Goal: Information Seeking & Learning: Find specific page/section

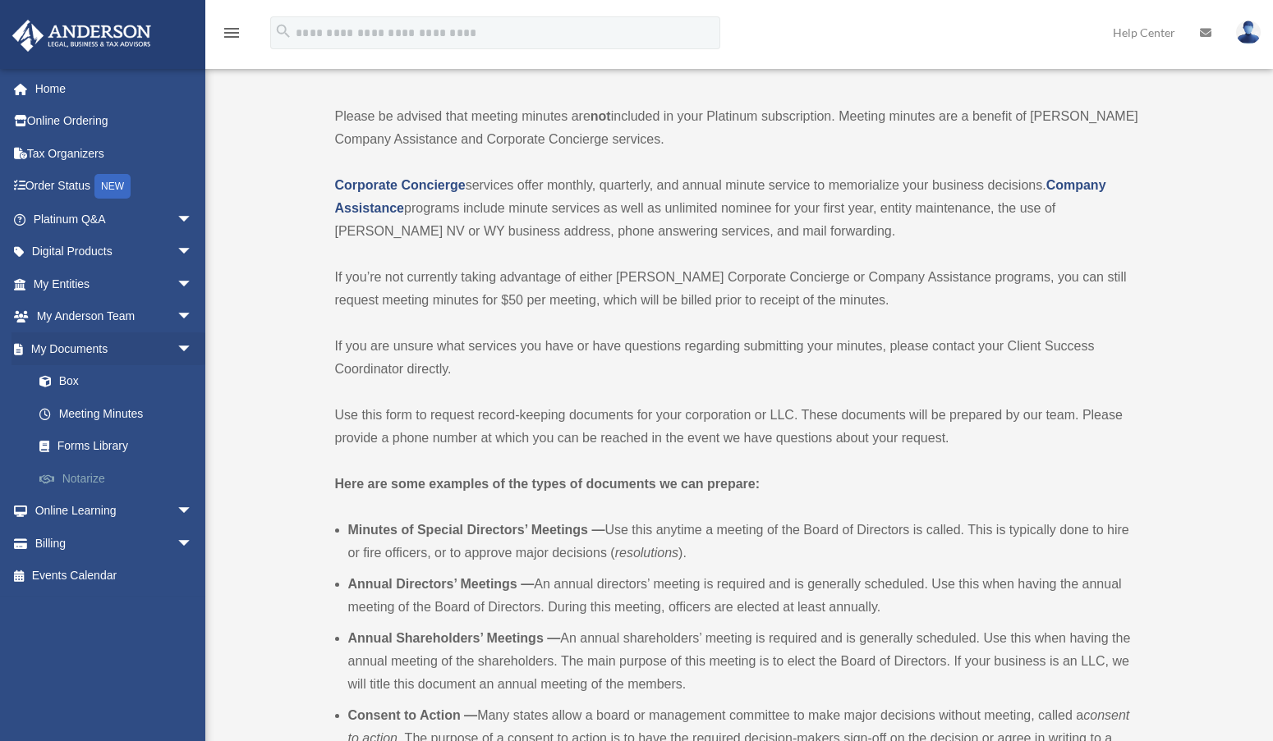
scroll to position [164, 0]
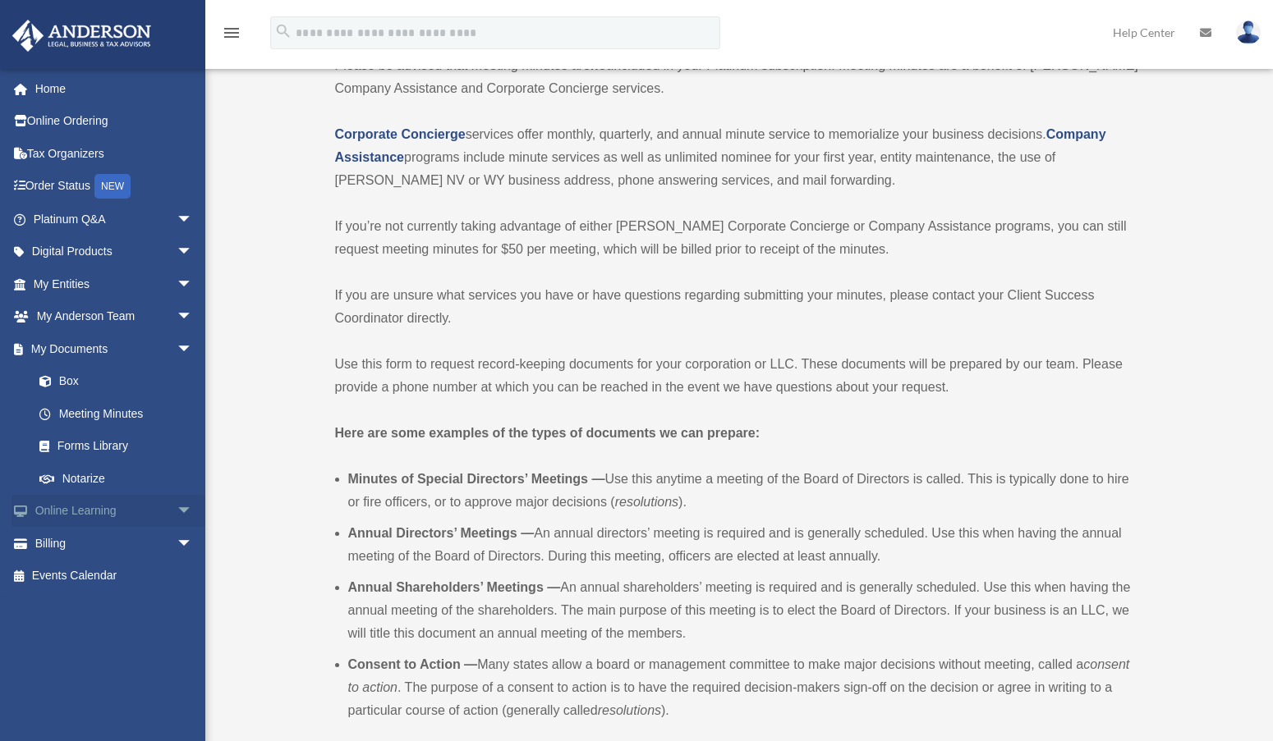
click at [177, 516] on span "arrow_drop_down" at bounding box center [193, 512] width 33 height 34
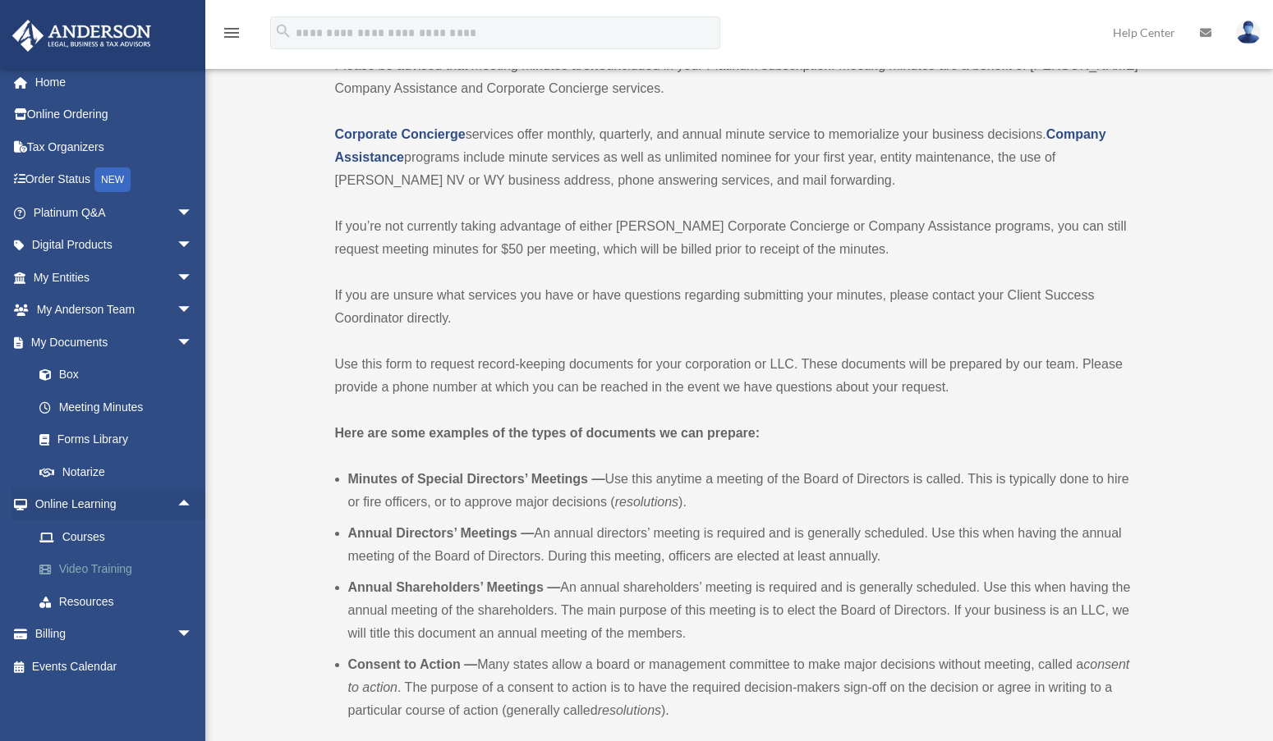
scroll to position [7, 0]
click at [177, 634] on span "arrow_drop_down" at bounding box center [193, 634] width 33 height 34
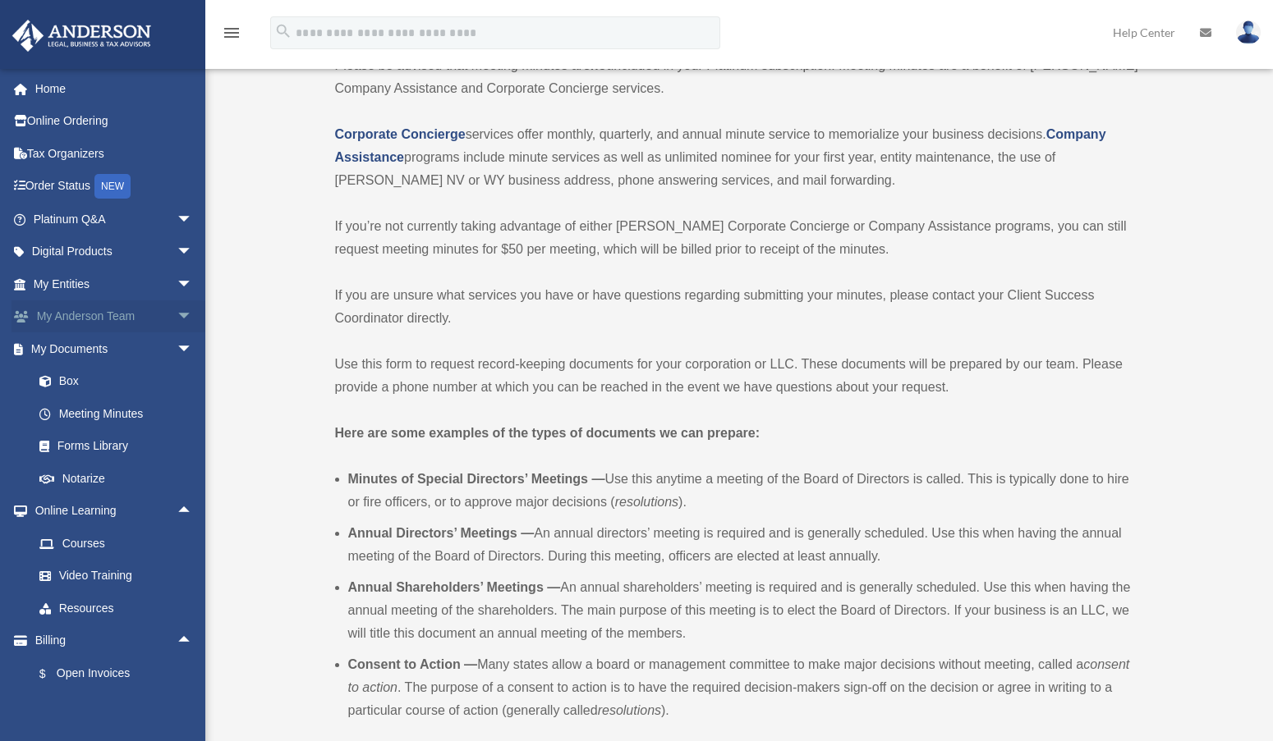
click at [177, 316] on span "arrow_drop_down" at bounding box center [193, 317] width 33 height 34
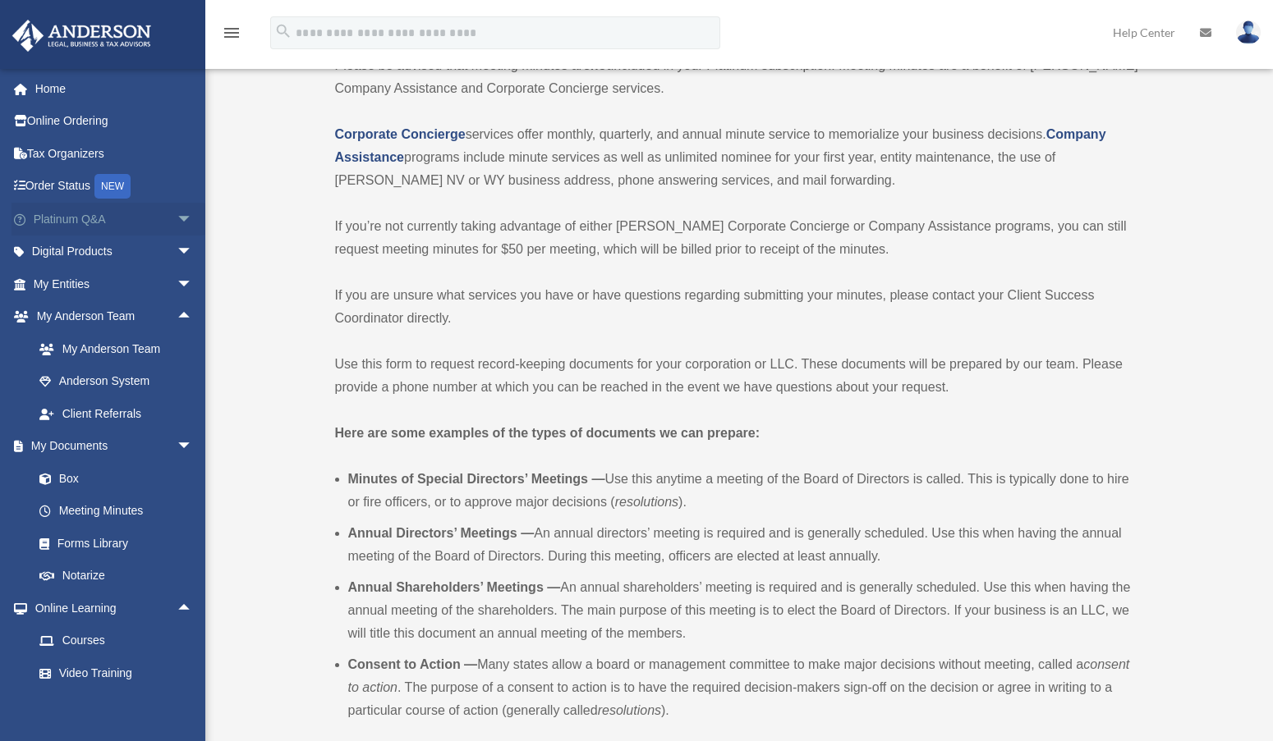
click at [177, 222] on span "arrow_drop_down" at bounding box center [193, 220] width 33 height 34
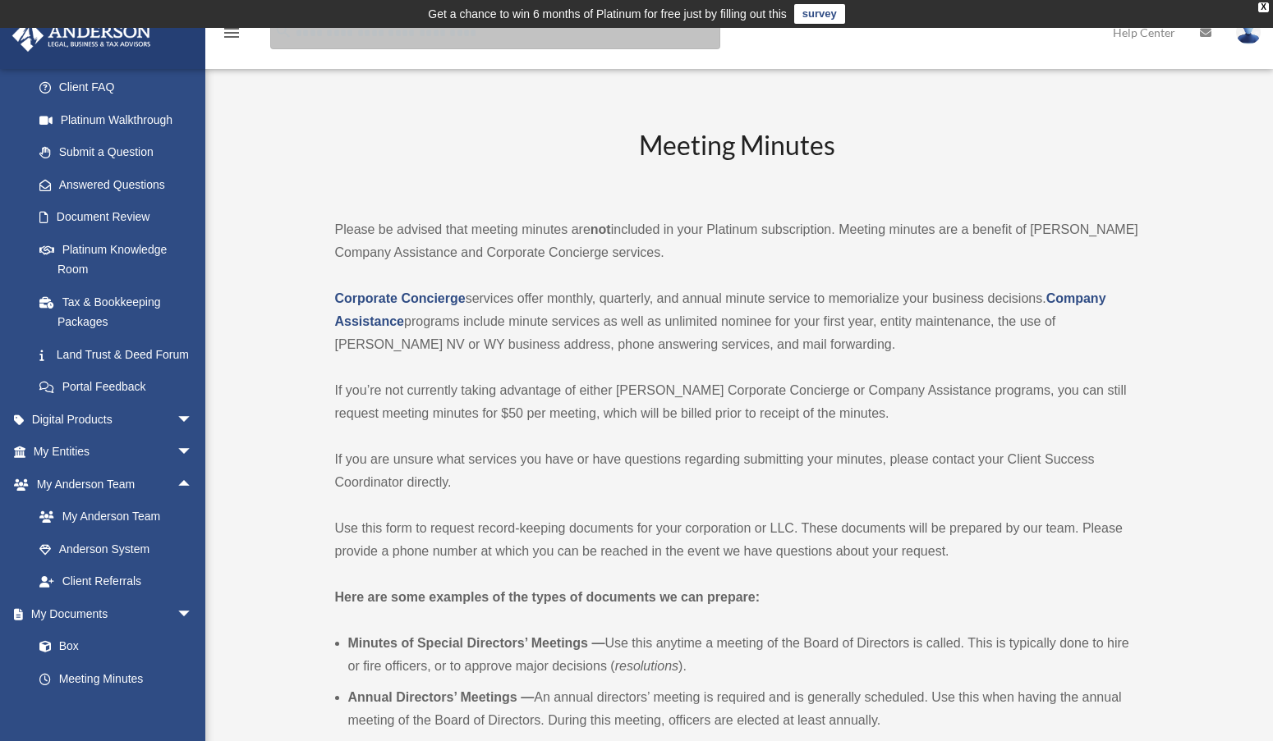
click at [302, 41] on input "search" at bounding box center [495, 32] width 450 height 33
type input "******"
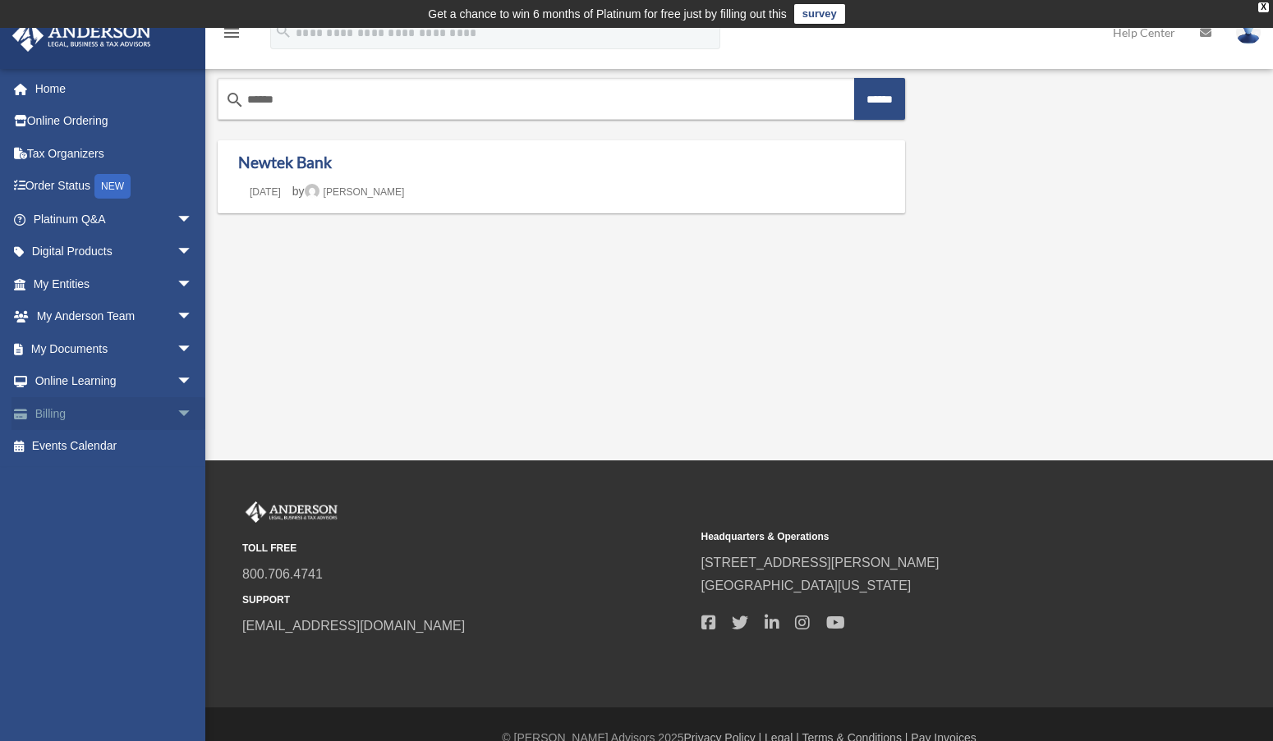
click at [177, 415] on span "arrow_drop_down" at bounding box center [193, 414] width 33 height 34
click at [84, 92] on link "Home" at bounding box center [114, 88] width 206 height 33
